Goal: Task Accomplishment & Management: Use online tool/utility

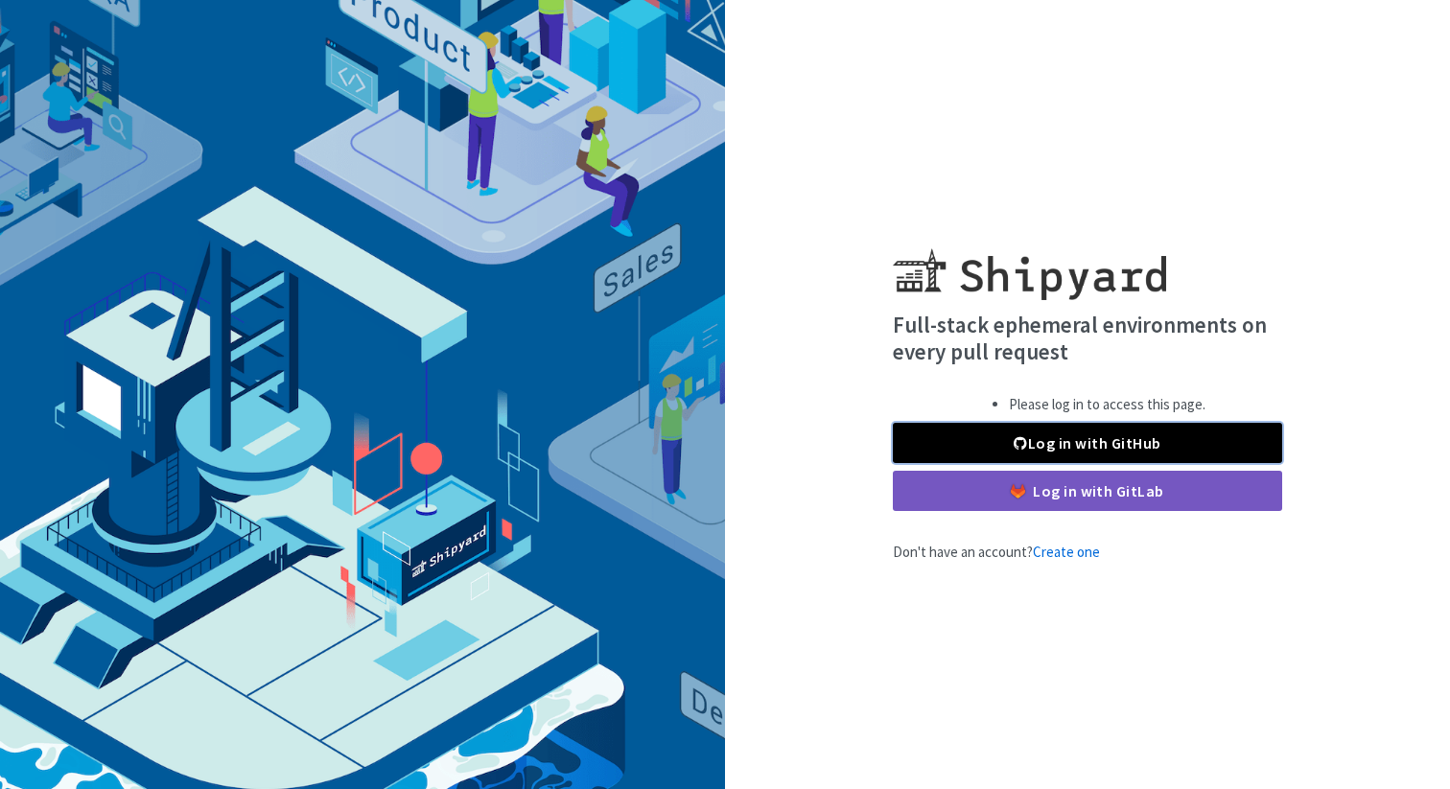
click at [1079, 438] on link "Log in with GitHub" at bounding box center [1087, 443] width 389 height 40
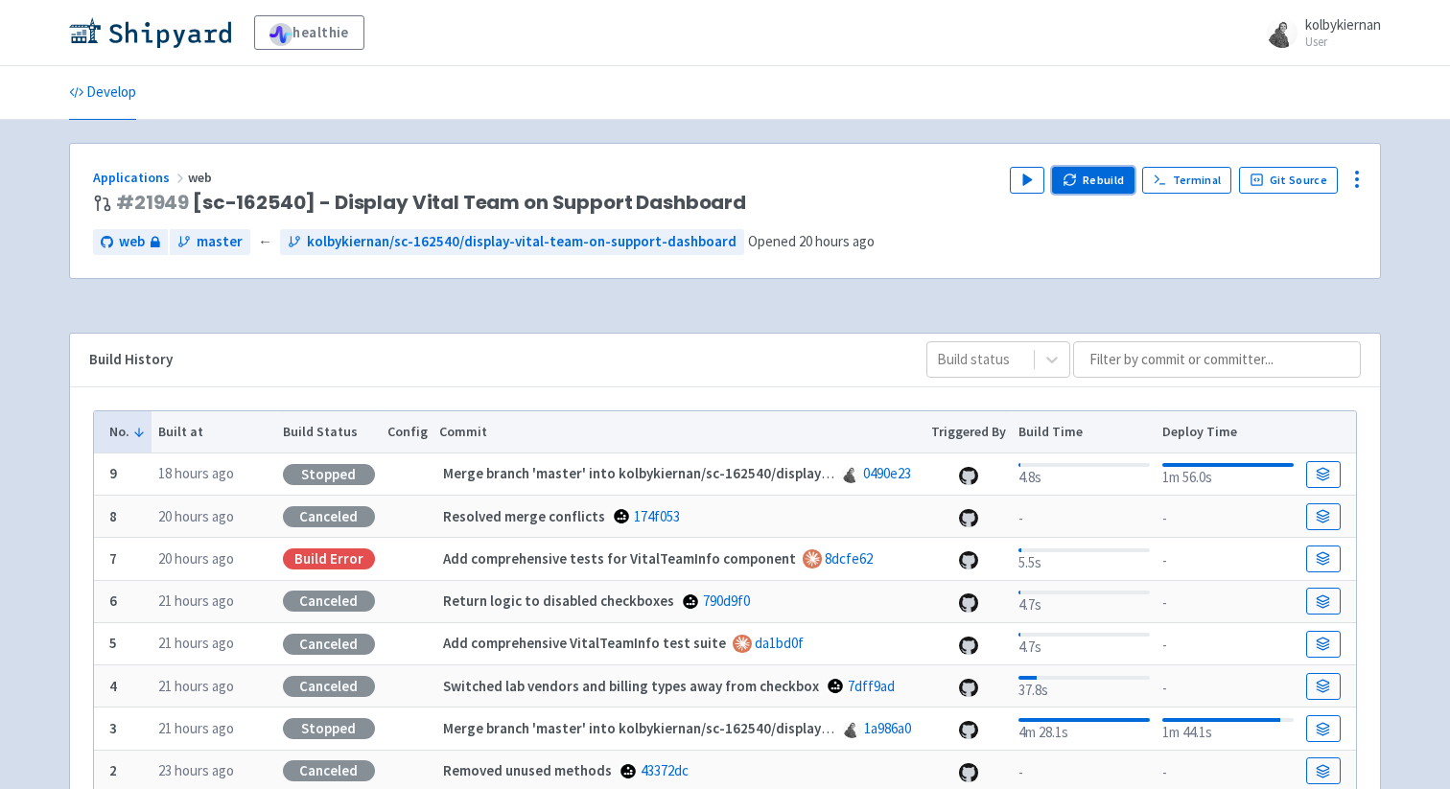
click at [1097, 177] on button "Rebuild" at bounding box center [1093, 180] width 82 height 27
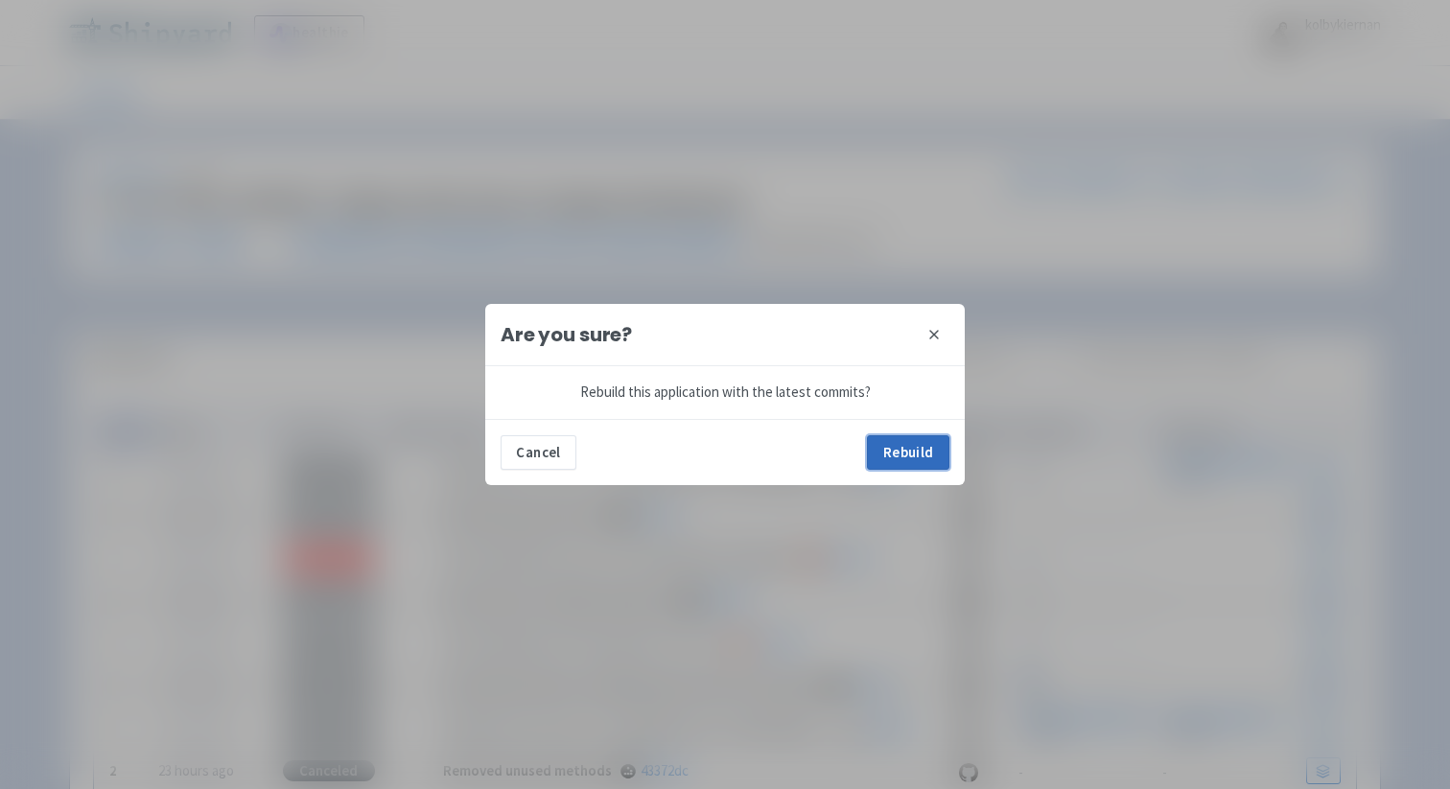
click at [896, 459] on button "Rebuild" at bounding box center [908, 452] width 82 height 35
